Goal: Task Accomplishment & Management: Complete application form

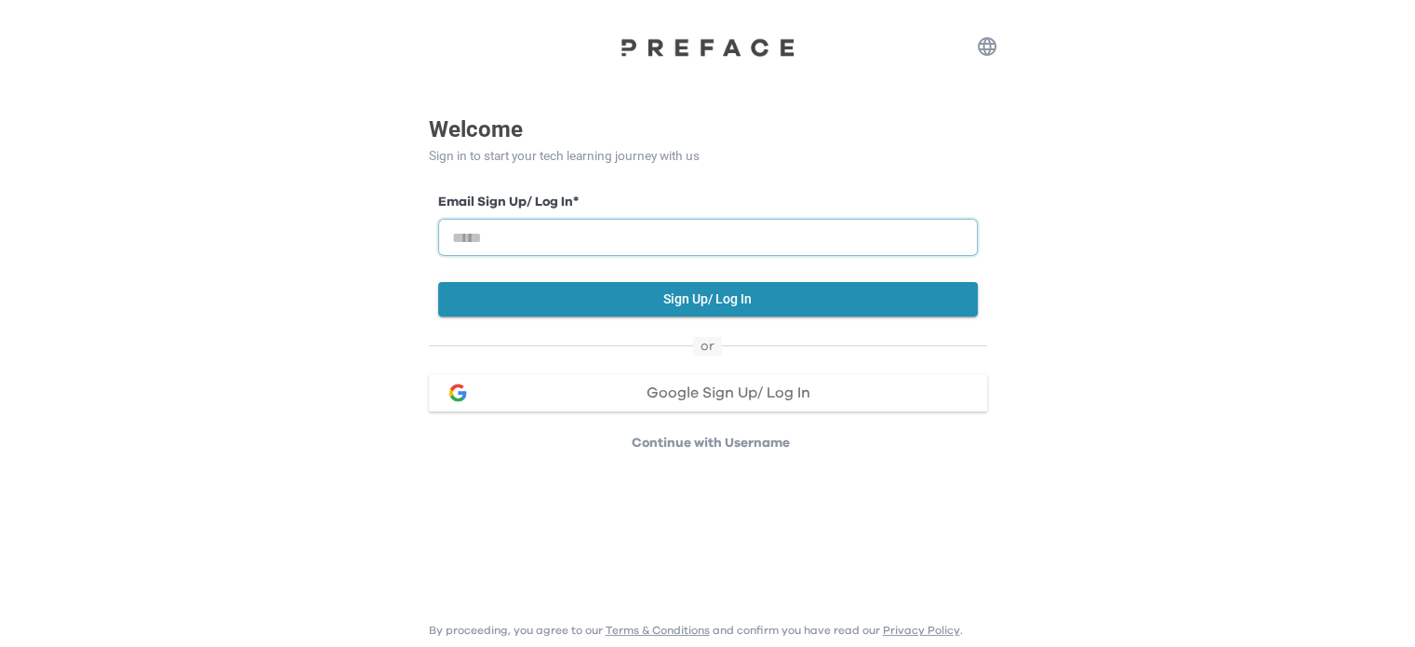
click at [873, 249] on input "email" at bounding box center [708, 237] width 540 height 37
click at [1140, 260] on div "Welcome Sign in to start your tech learning journey with us Email Sign Up/ Log …" at bounding box center [707, 226] width 1415 height 452
click at [701, 441] on p "Continue with Username" at bounding box center [710, 443] width 553 height 19
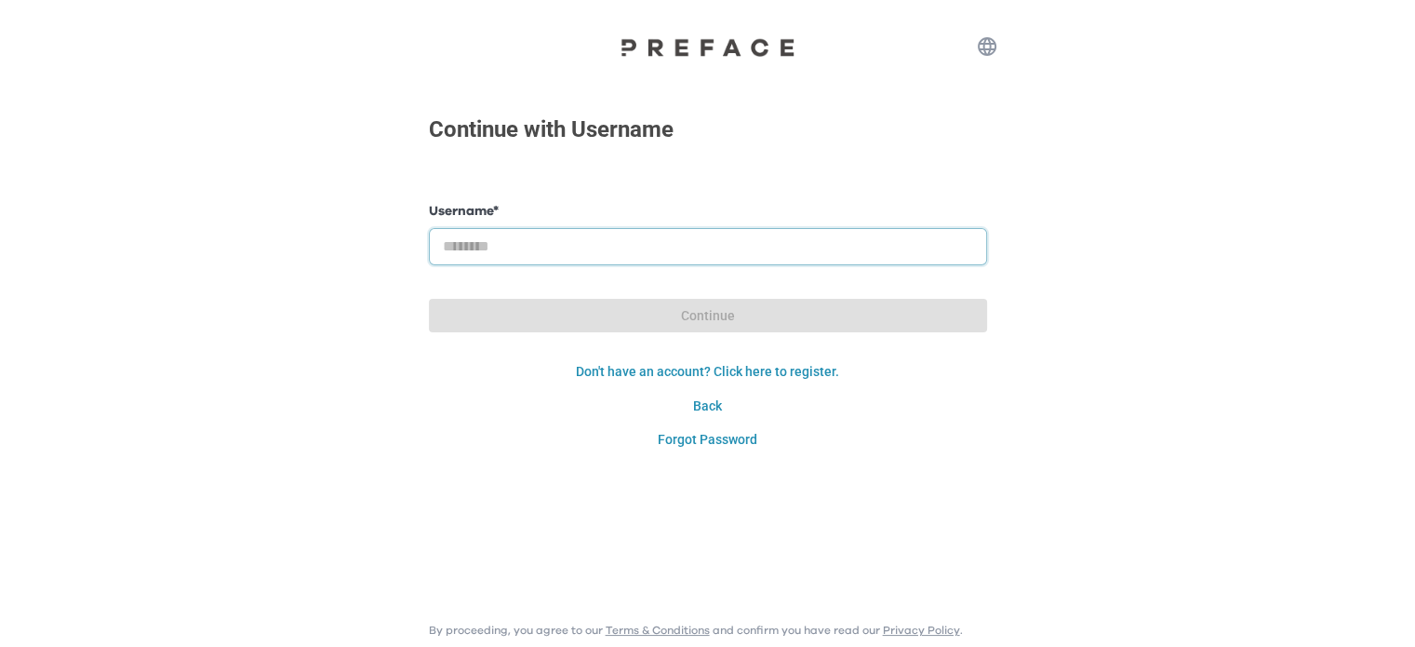
click at [638, 256] on input "text" at bounding box center [708, 246] width 558 height 37
type input "**********"
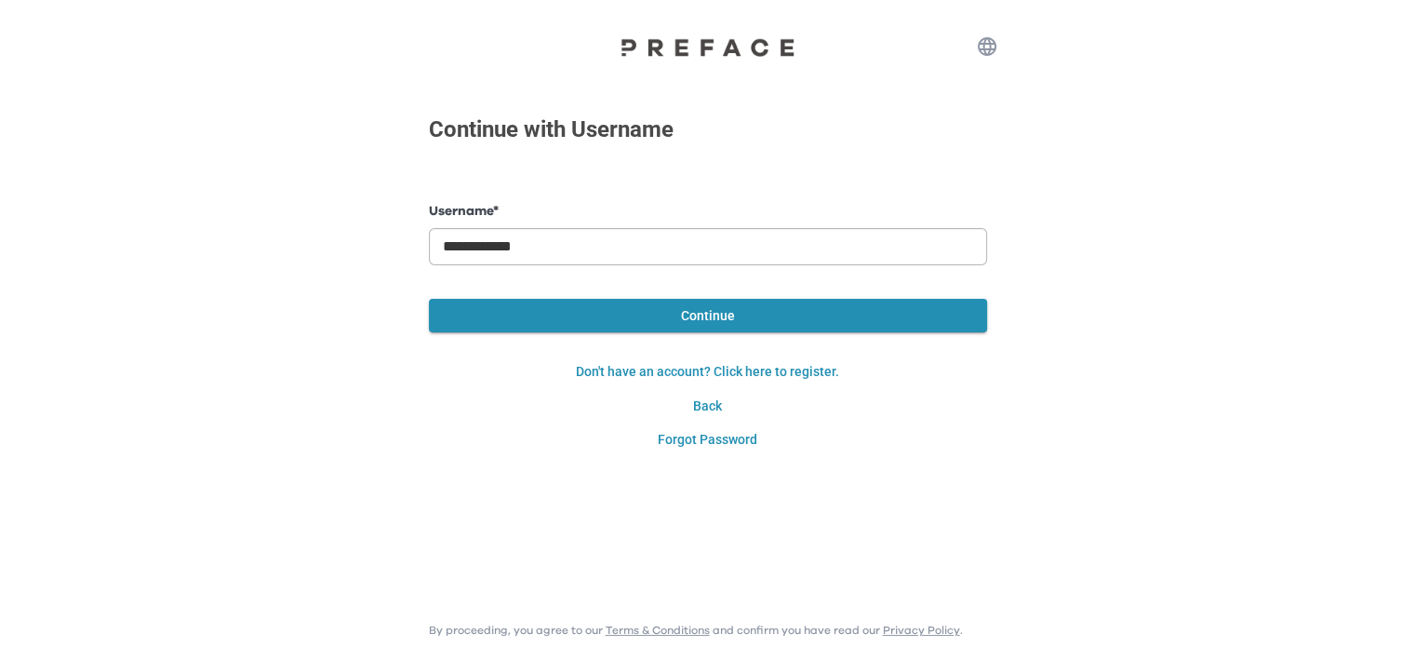
click at [429, 299] on button "Continue" at bounding box center [708, 316] width 558 height 34
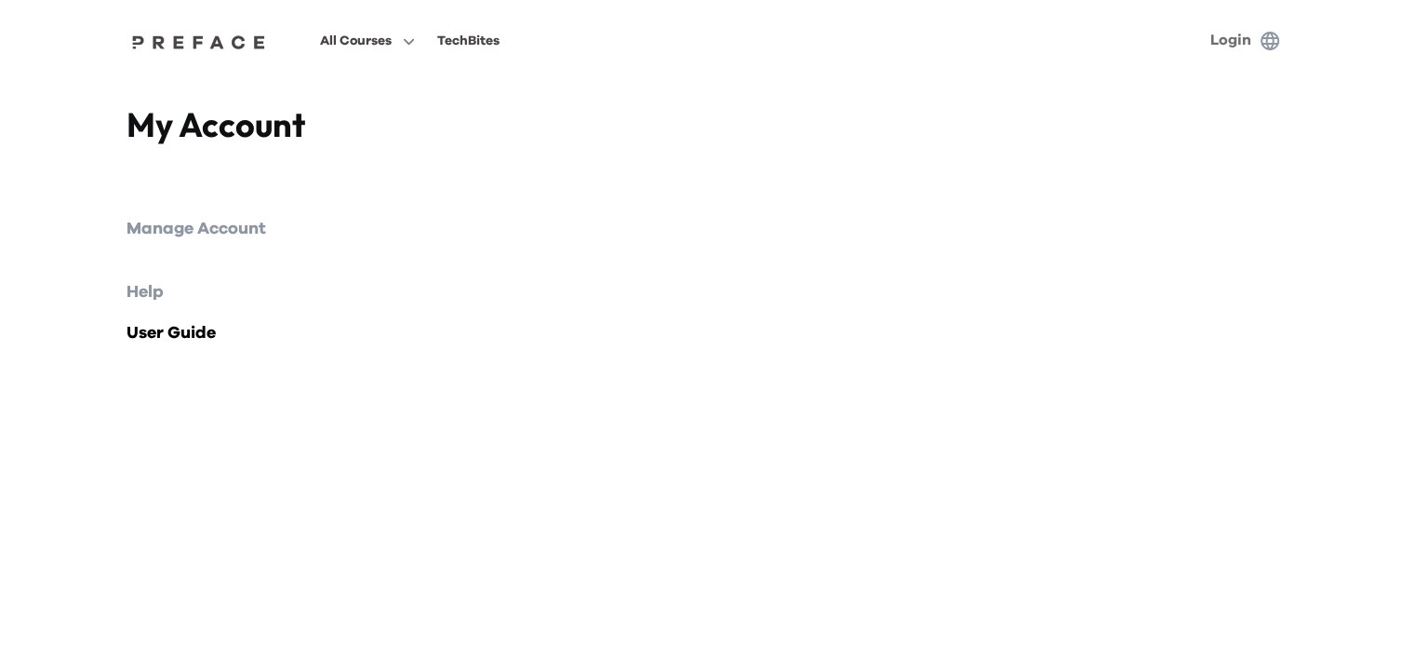
click at [1232, 33] on link "Login" at bounding box center [1230, 40] width 41 height 15
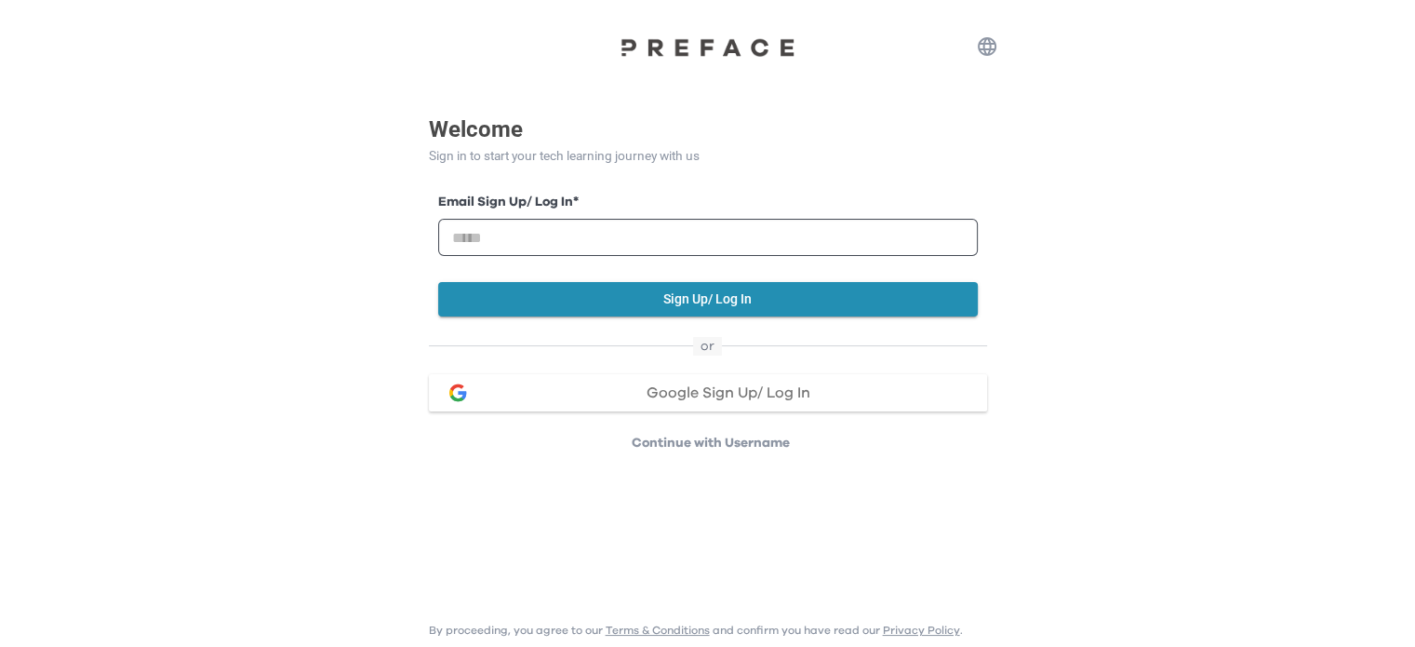
click at [702, 442] on p "Continue with Username" at bounding box center [710, 443] width 553 height 19
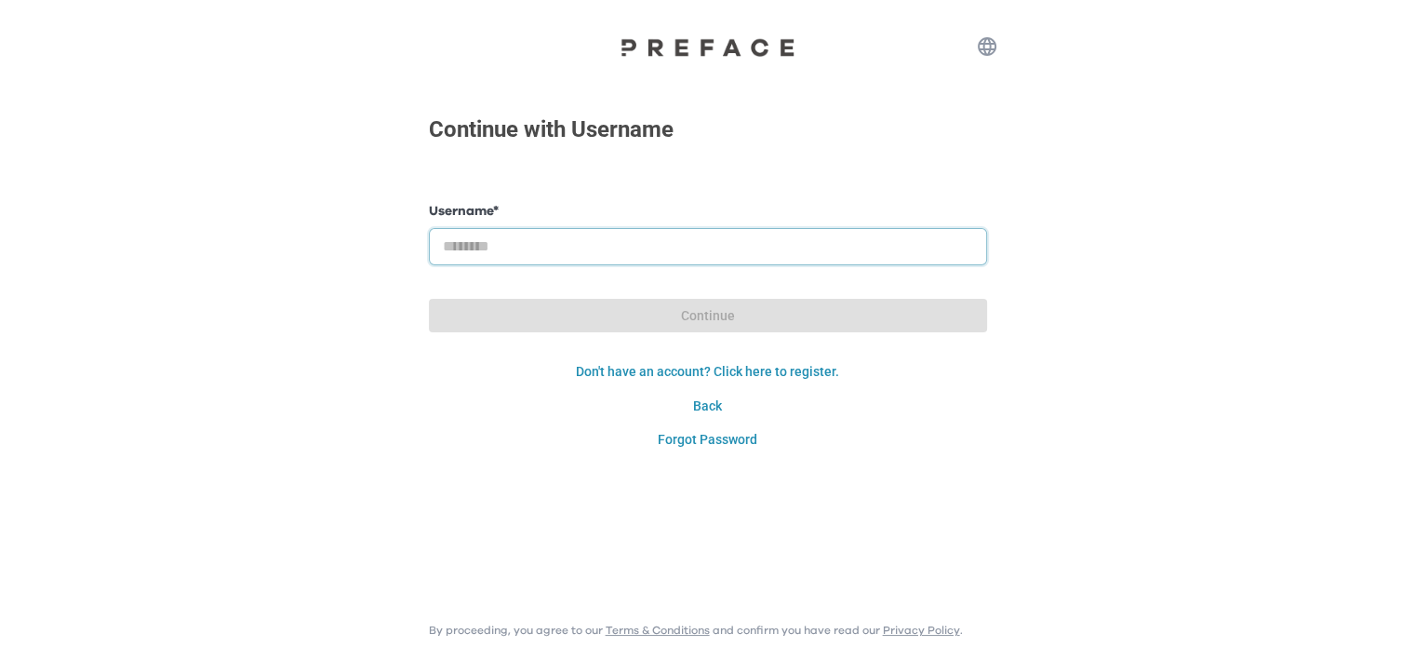
click at [685, 256] on input "text" at bounding box center [708, 246] width 558 height 37
type input "**********"
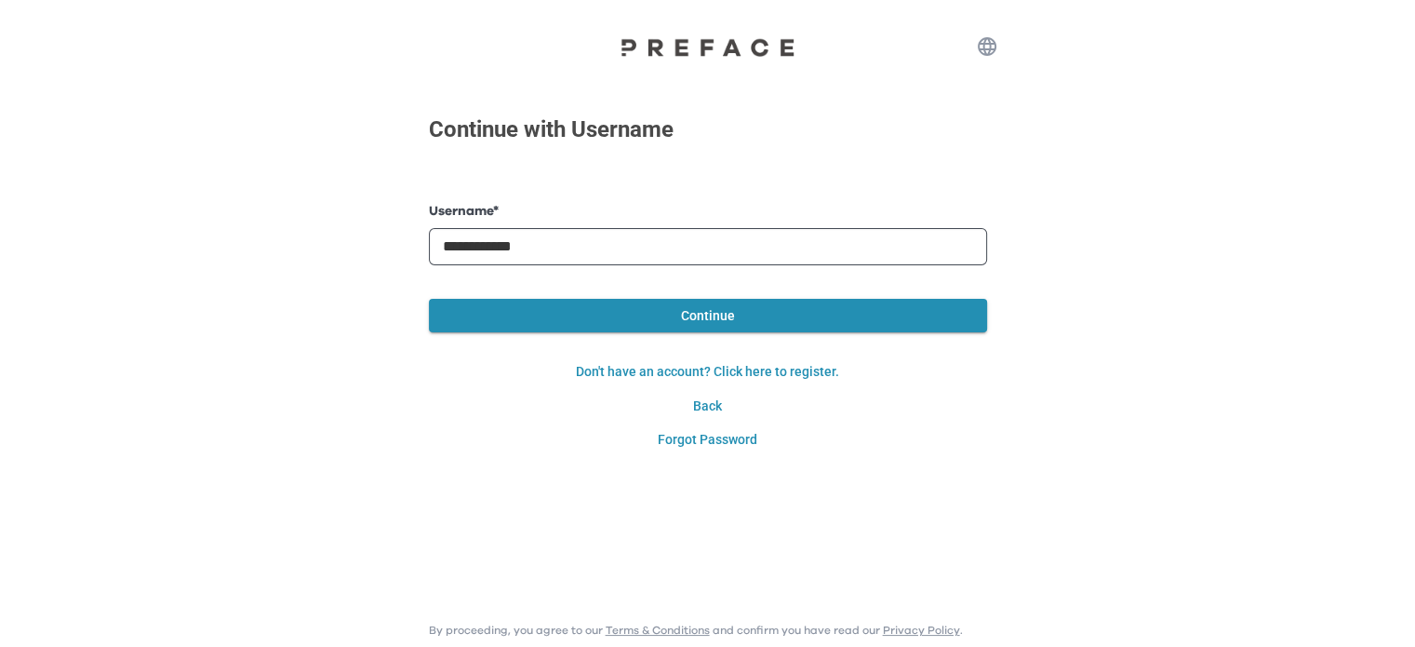
click at [429, 299] on button "Continue" at bounding box center [708, 316] width 558 height 34
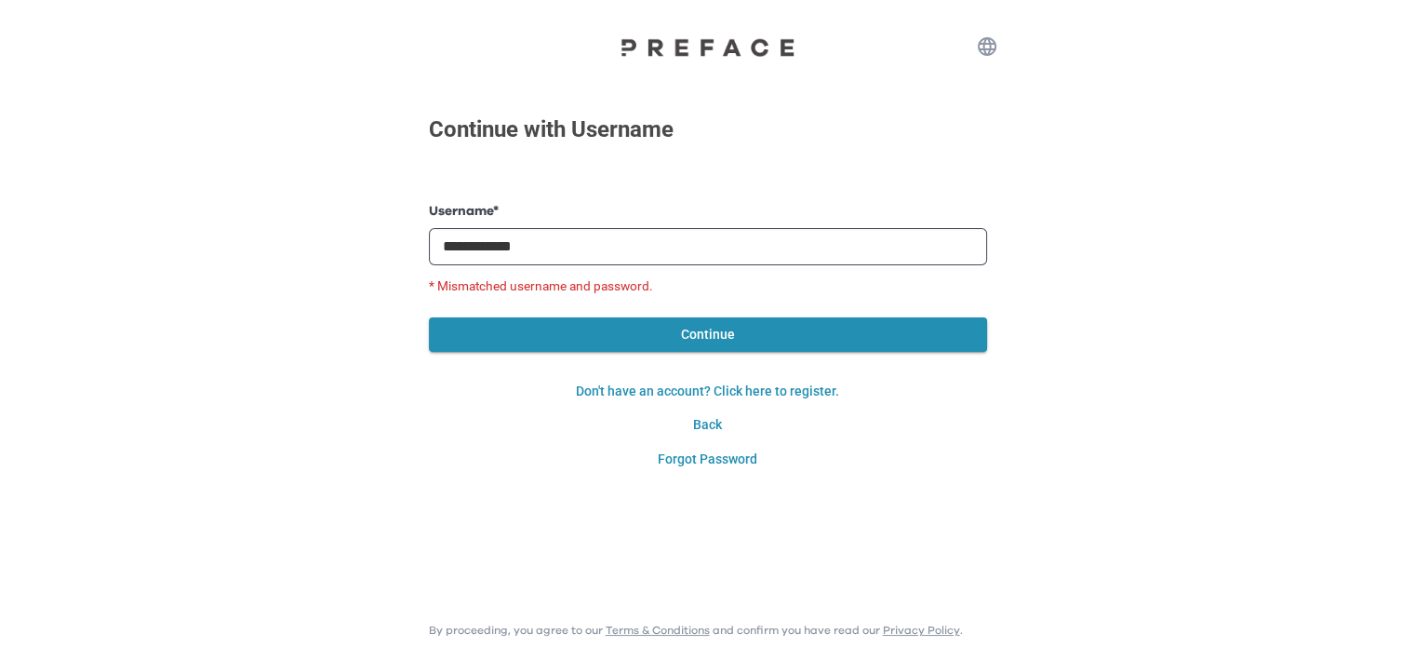
click at [429, 317] on button "Continue" at bounding box center [708, 334] width 558 height 34
click at [668, 339] on button "Continue" at bounding box center [708, 334] width 558 height 34
